Goal: Information Seeking & Learning: Learn about a topic

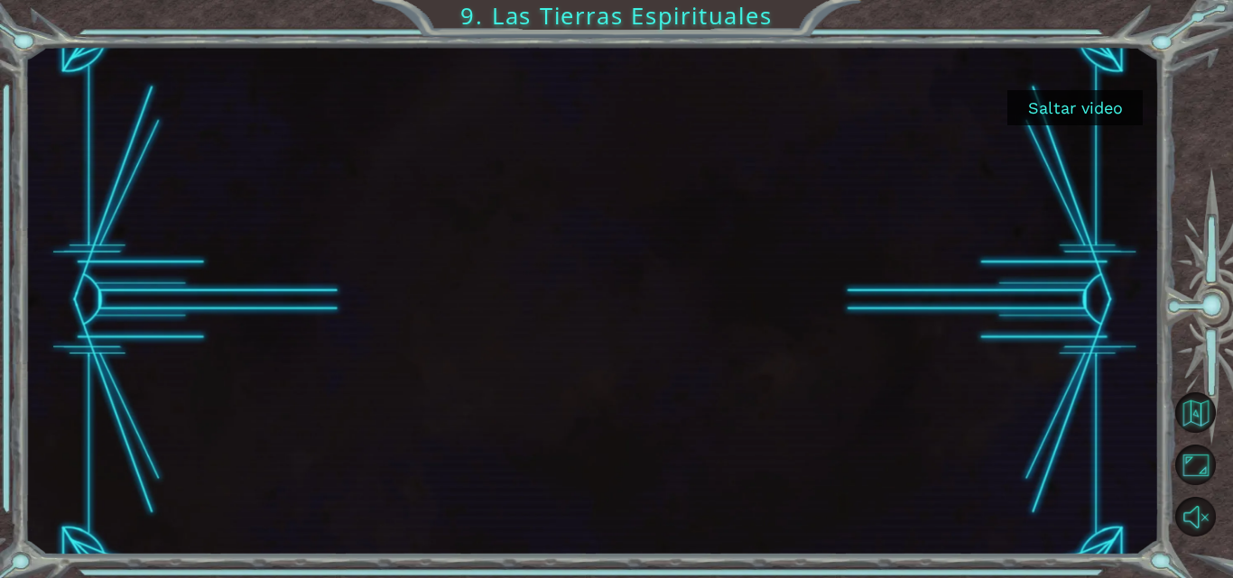
click at [1063, 133] on div at bounding box center [591, 300] width 1134 height 509
click at [1071, 115] on button "Saltar video" at bounding box center [1074, 107] width 135 height 35
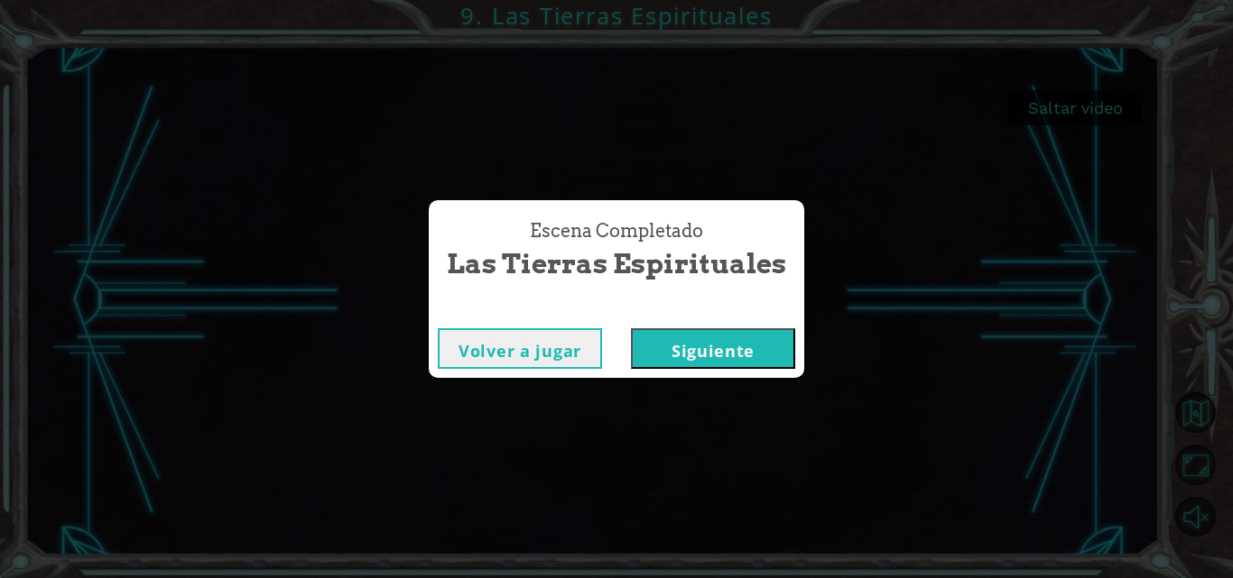
click at [676, 354] on button "Siguiente" at bounding box center [713, 348] width 164 height 41
